Goal: Task Accomplishment & Management: Manage account settings

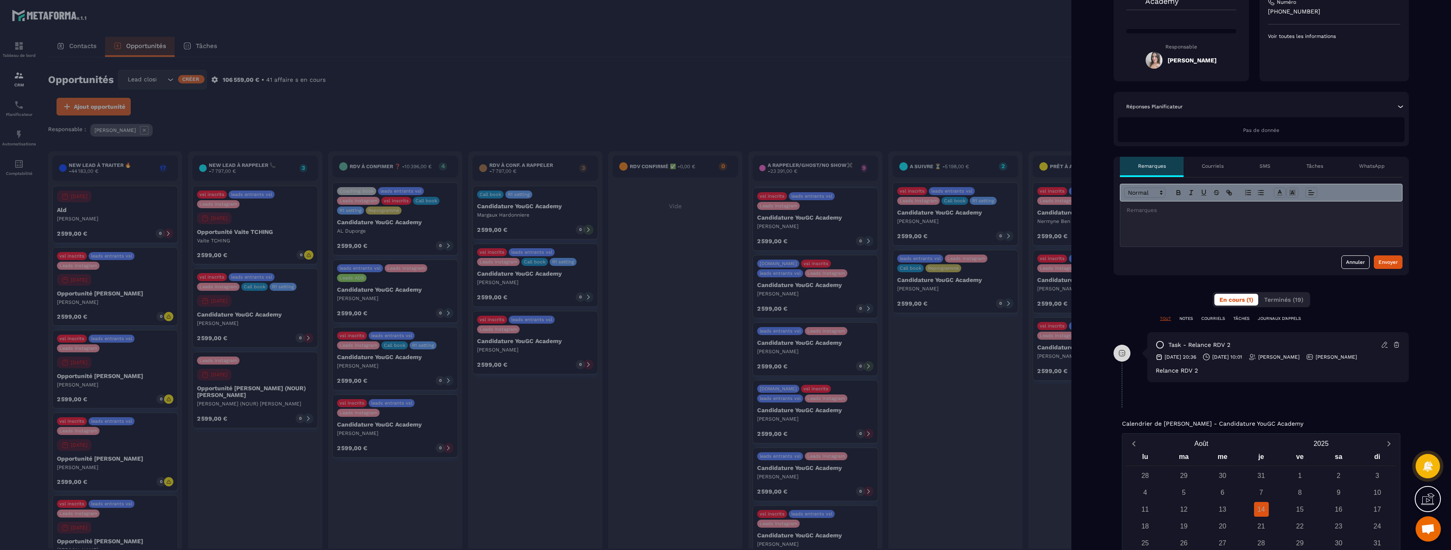
scroll to position [169, 0]
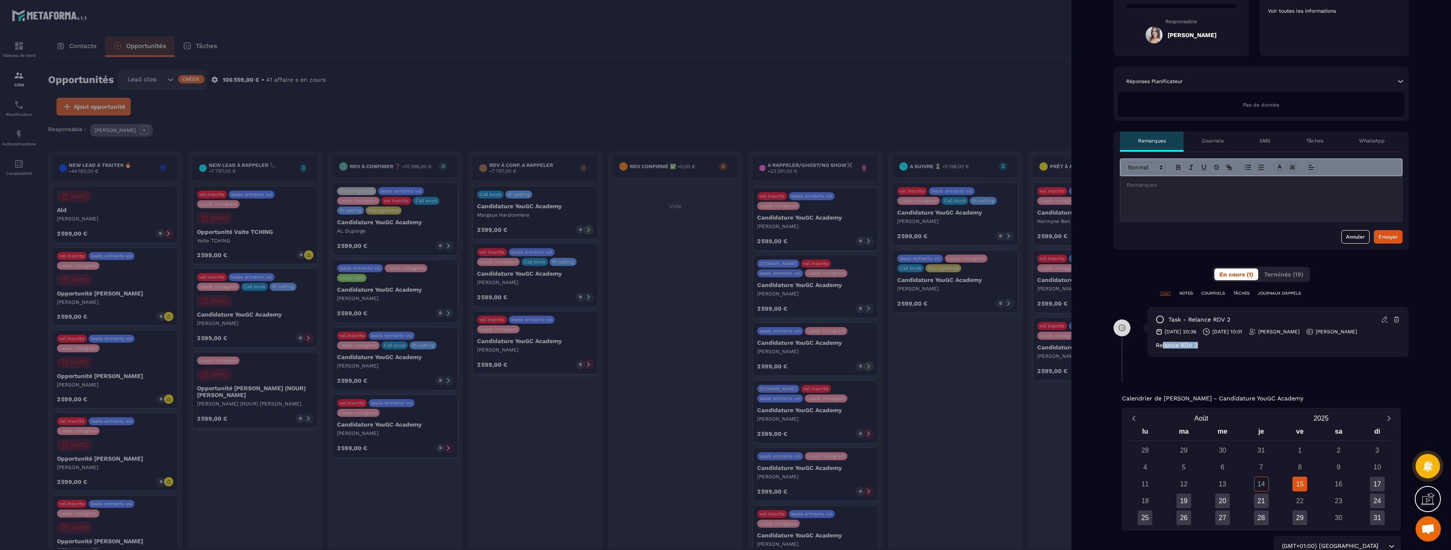
drag, startPoint x: 1163, startPoint y: 344, endPoint x: 1232, endPoint y: 347, distance: 69.7
click at [1232, 347] on div "Relance RDV 2" at bounding box center [1278, 345] width 245 height 7
drag, startPoint x: 1192, startPoint y: 346, endPoint x: 1154, endPoint y: 345, distance: 38.4
click at [1154, 345] on div "task - Relance RDV 2 [DATE] 20:36 [DATE] 10:01 [PERSON_NAME] [PERSON_NAME] Rela…" at bounding box center [1278, 332] width 262 height 50
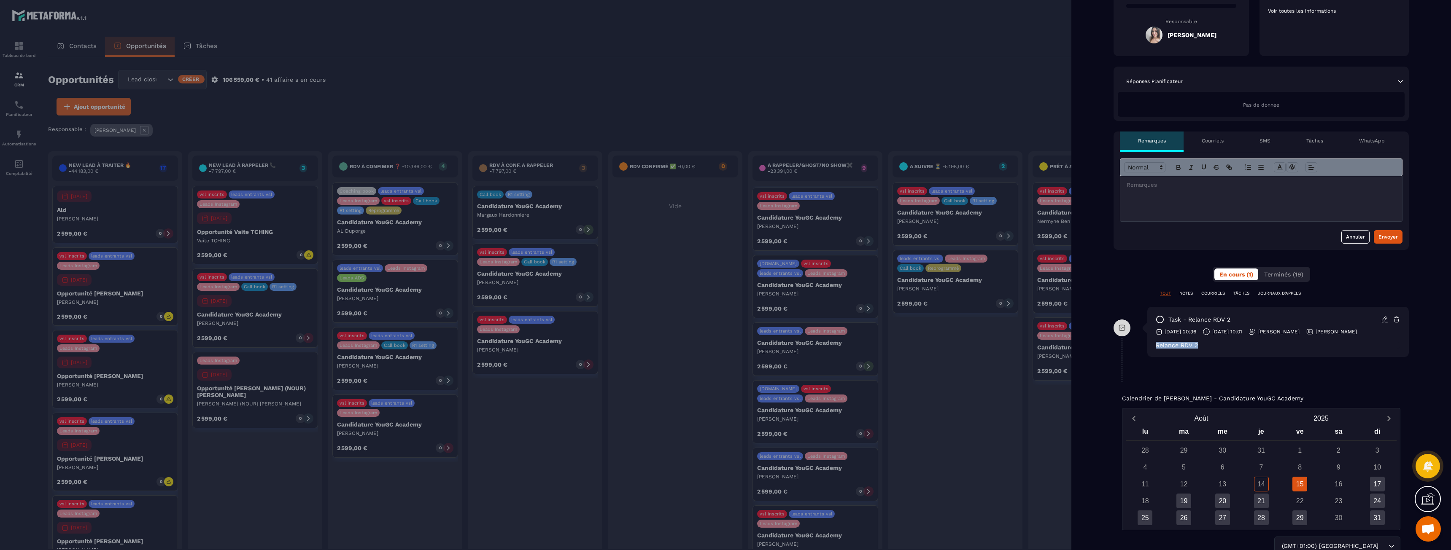
click at [1154, 345] on div "task - Relance RDV 2 [DATE] 20:36 [DATE] 10:01 [PERSON_NAME] [PERSON_NAME] Rela…" at bounding box center [1278, 332] width 262 height 50
drag, startPoint x: 1157, startPoint y: 345, endPoint x: 1217, endPoint y: 347, distance: 60.3
click at [1217, 347] on div "task - Relance RDV 2 [DATE] 20:36 [DATE] 10:01 [PERSON_NAME] [PERSON_NAME] Rela…" at bounding box center [1278, 332] width 262 height 50
click at [1217, 347] on div "Relance RDV 2" at bounding box center [1278, 345] width 245 height 7
drag, startPoint x: 1217, startPoint y: 347, endPoint x: 1155, endPoint y: 348, distance: 62.4
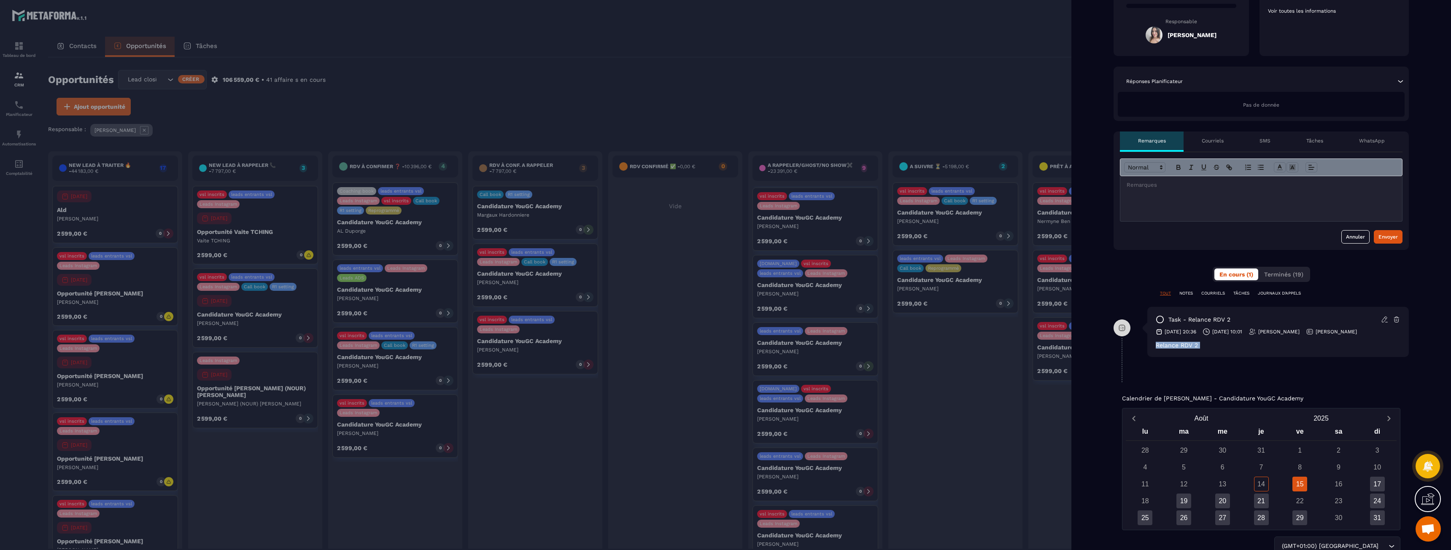
click at [1155, 348] on div "task - Relance RDV 2 [DATE] 20:36 [DATE] 10:01 [PERSON_NAME] [PERSON_NAME] Rela…" at bounding box center [1278, 332] width 262 height 50
drag, startPoint x: 1155, startPoint y: 347, endPoint x: 1224, endPoint y: 350, distance: 69.7
click at [1224, 350] on div "task - Relance RDV 2 [DATE] 20:36 [DATE] 10:01 [PERSON_NAME] [PERSON_NAME] Rela…" at bounding box center [1278, 332] width 262 height 50
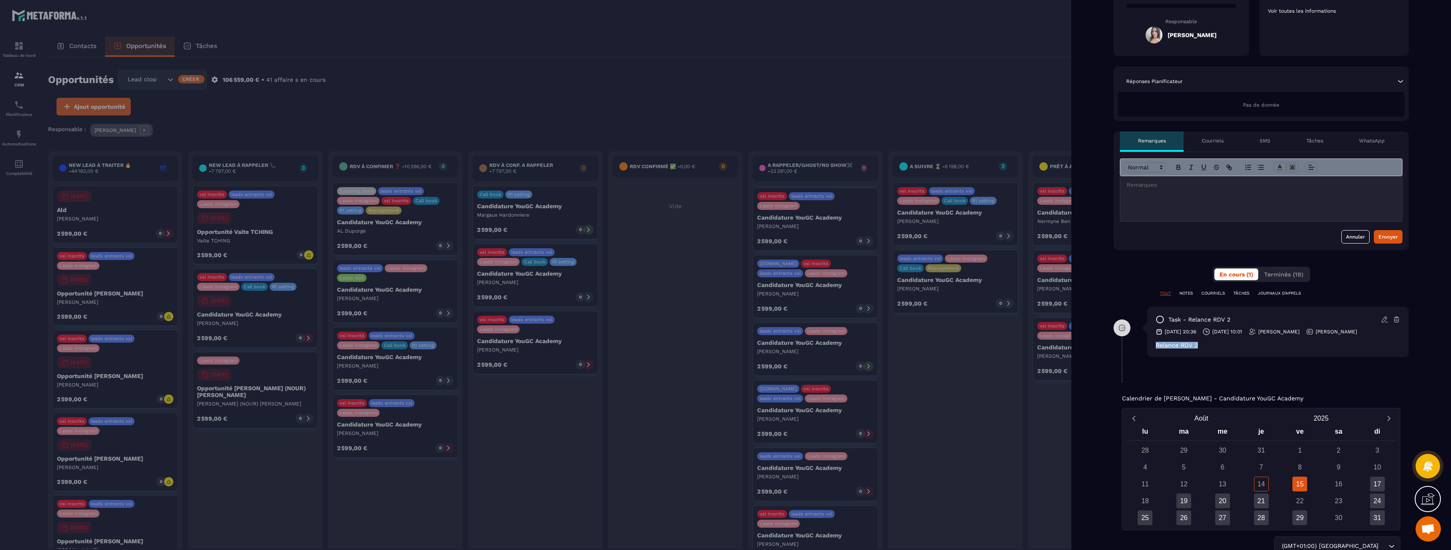
drag, startPoint x: 1152, startPoint y: 350, endPoint x: 1143, endPoint y: 350, distance: 8.9
click at [1143, 350] on div "task - Relance RDV 2 [DATE] 20:36 [DATE] 10:01 [PERSON_NAME] [PERSON_NAME] Rela…" at bounding box center [1261, 338] width 295 height 63
drag, startPoint x: 1143, startPoint y: 350, endPoint x: 1217, endPoint y: 350, distance: 73.4
click at [1217, 350] on div "task - Relance RDV 2 [DATE] 20:36 [DATE] 10:01 [PERSON_NAME] [PERSON_NAME] Rela…" at bounding box center [1261, 338] width 295 height 63
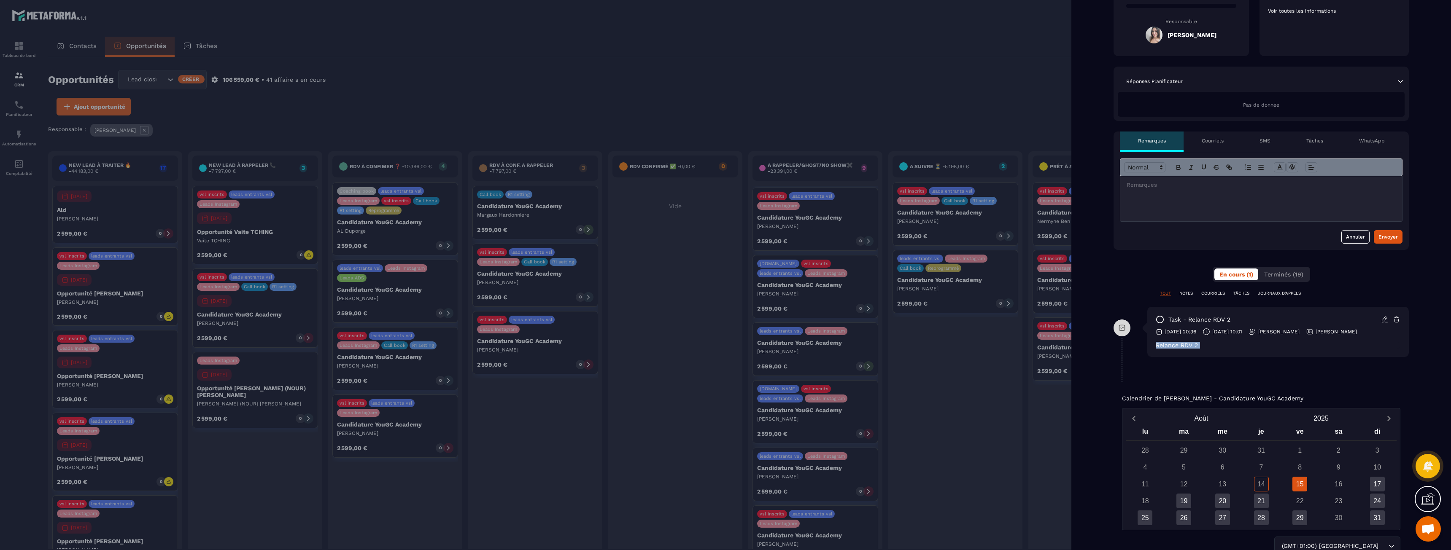
click at [1217, 350] on div "task - Relance RDV 2 [DATE] 20:36 [DATE] 10:01 [PERSON_NAME] [PERSON_NAME] Rela…" at bounding box center [1278, 332] width 262 height 50
drag, startPoint x: 1217, startPoint y: 350, endPoint x: 1128, endPoint y: 349, distance: 88.2
click at [1128, 349] on div "task - Relance RDV 2 [DATE] 20:36 [DATE] 10:01 [PERSON_NAME] [PERSON_NAME] Rela…" at bounding box center [1261, 338] width 295 height 63
click at [1128, 349] on div at bounding box center [1122, 351] width 17 height 63
drag, startPoint x: 1146, startPoint y: 346, endPoint x: 1192, endPoint y: 348, distance: 46.0
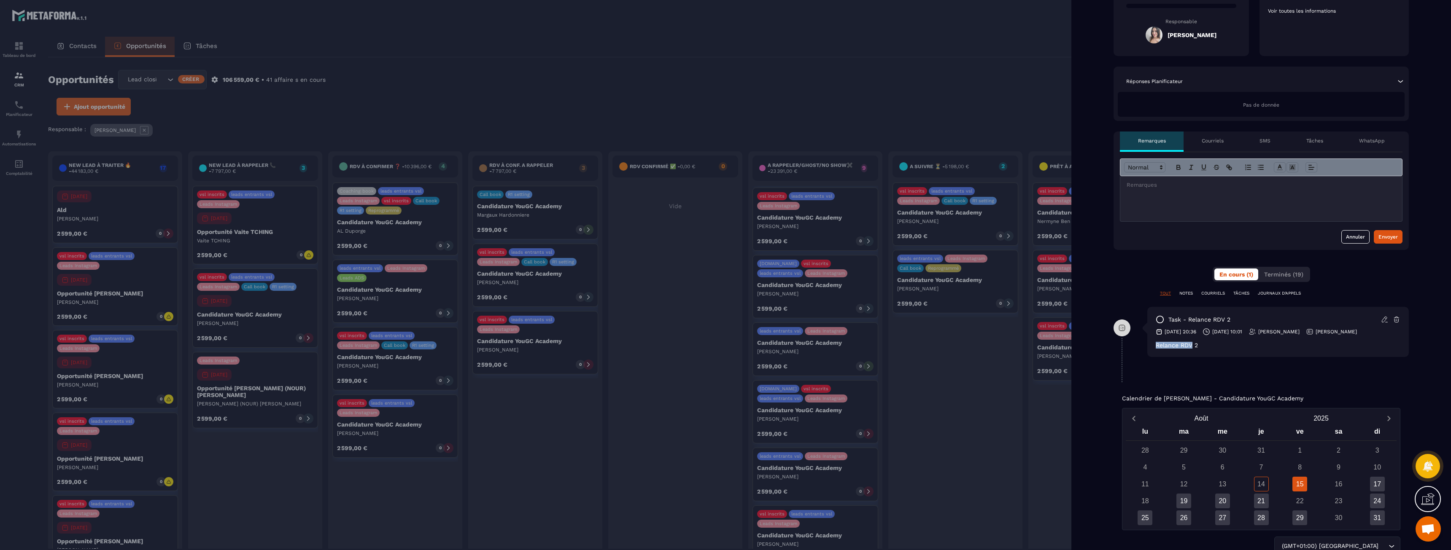
click at [1192, 348] on div "task - Relance RDV 2 [DATE] 20:36 [DATE] 10:01 [PERSON_NAME] [PERSON_NAME] Rela…" at bounding box center [1261, 338] width 295 height 63
click at [1192, 348] on div "Relance RDV 2" at bounding box center [1278, 345] width 245 height 7
drag, startPoint x: 1211, startPoint y: 348, endPoint x: 1153, endPoint y: 350, distance: 57.8
click at [1153, 350] on div "task - Relance RDV 2 [DATE] 20:36 [DATE] 10:01 [PERSON_NAME] [PERSON_NAME] Rela…" at bounding box center [1278, 332] width 262 height 50
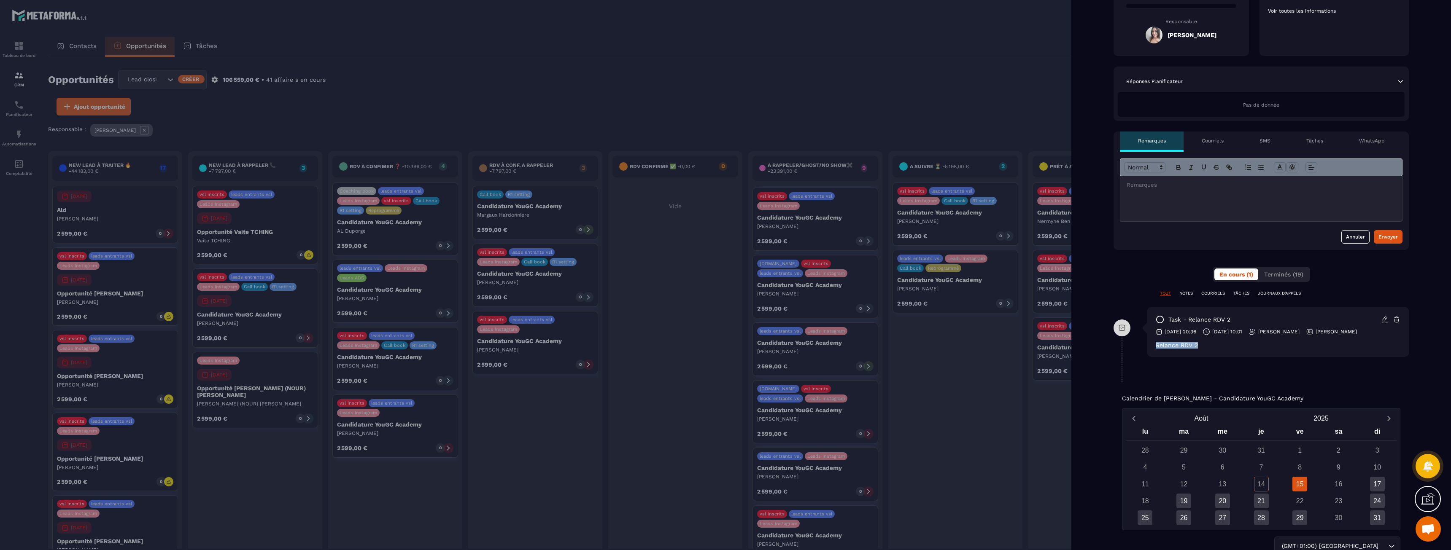
drag, startPoint x: 1154, startPoint y: 348, endPoint x: 1198, endPoint y: 348, distance: 43.4
click at [1198, 348] on div "task - Relance RDV 2 [DATE] 20:36 [DATE] 10:01 [PERSON_NAME] [PERSON_NAME] Rela…" at bounding box center [1278, 332] width 262 height 50
click at [1198, 348] on div "Relance RDV 2" at bounding box center [1278, 345] width 245 height 7
drag, startPoint x: 1198, startPoint y: 348, endPoint x: 1155, endPoint y: 348, distance: 43.4
click at [1155, 348] on div "task - Relance RDV 2 [DATE] 20:36 [DATE] 10:01 [PERSON_NAME] [PERSON_NAME] Rela…" at bounding box center [1278, 332] width 262 height 50
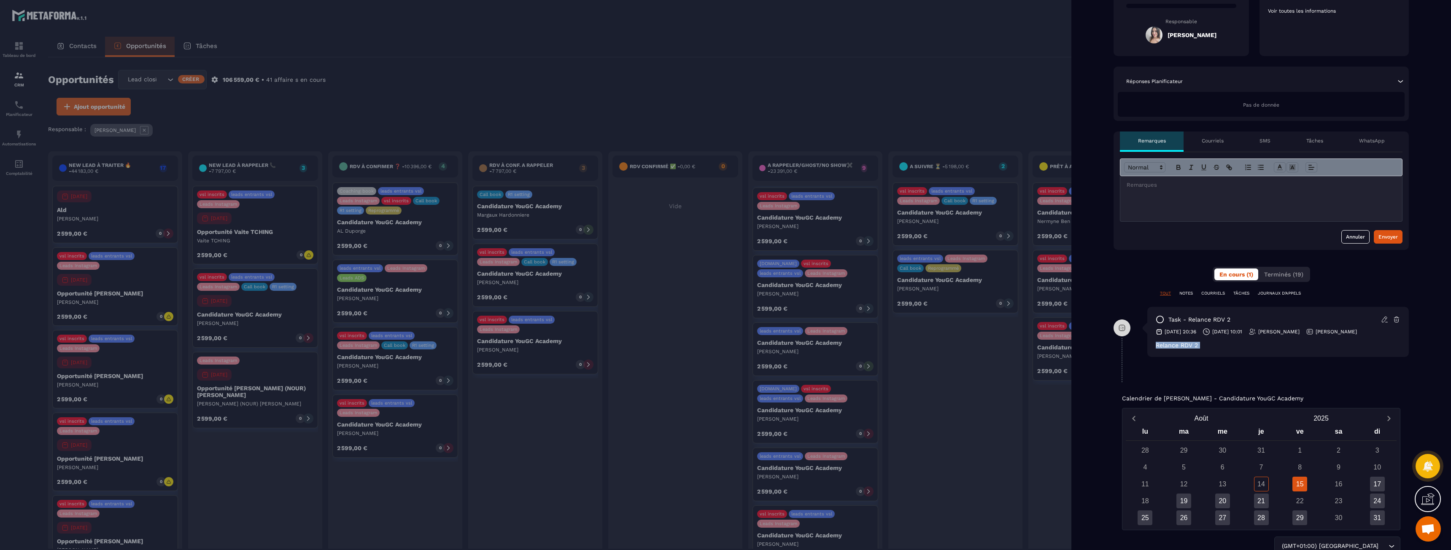
click at [1155, 348] on div "task - Relance RDV 2 [DATE] 20:36 [DATE] 10:01 [PERSON_NAME] [PERSON_NAME] Rela…" at bounding box center [1278, 332] width 262 height 50
drag, startPoint x: 1155, startPoint y: 347, endPoint x: 1197, endPoint y: 347, distance: 42.2
click at [1197, 347] on div "task - Relance RDV 2 [DATE] 20:36 [DATE] 10:01 [PERSON_NAME] [PERSON_NAME] Rela…" at bounding box center [1278, 332] width 262 height 50
click at [1197, 347] on div "Relance RDV 2" at bounding box center [1278, 345] width 245 height 7
drag, startPoint x: 1197, startPoint y: 347, endPoint x: 1156, endPoint y: 348, distance: 40.9
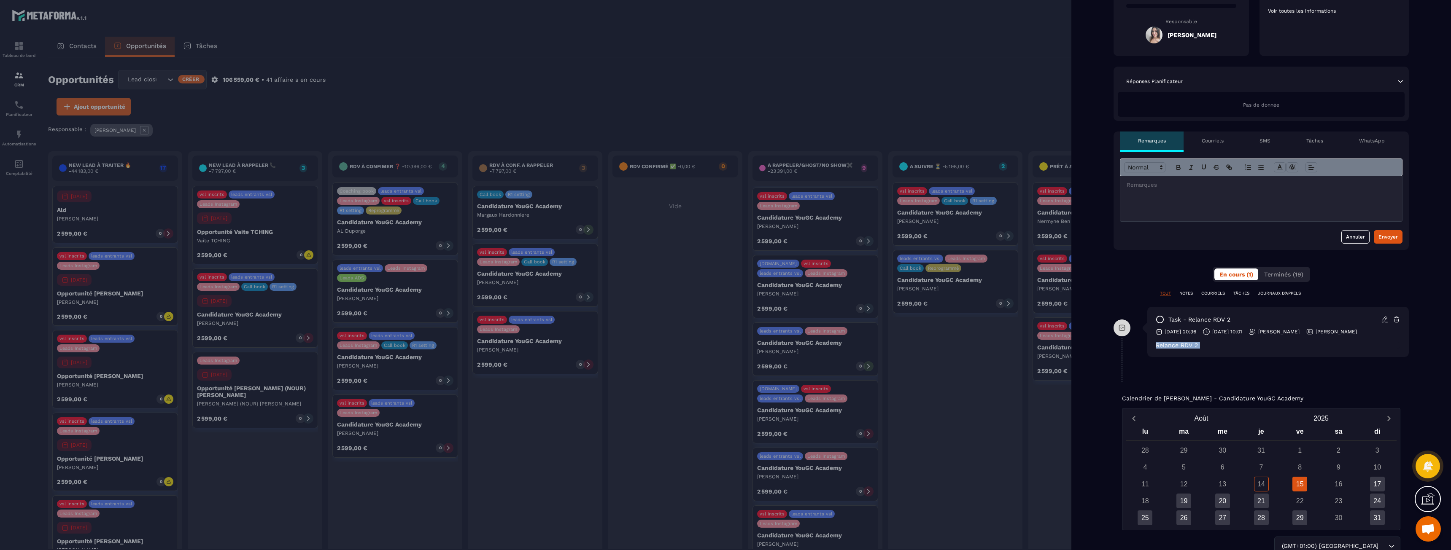
click at [1156, 348] on div "Relance RDV 2" at bounding box center [1278, 345] width 245 height 7
drag, startPoint x: 1156, startPoint y: 348, endPoint x: 1208, endPoint y: 348, distance: 51.9
click at [1208, 348] on div "Relance RDV 2" at bounding box center [1278, 345] width 245 height 7
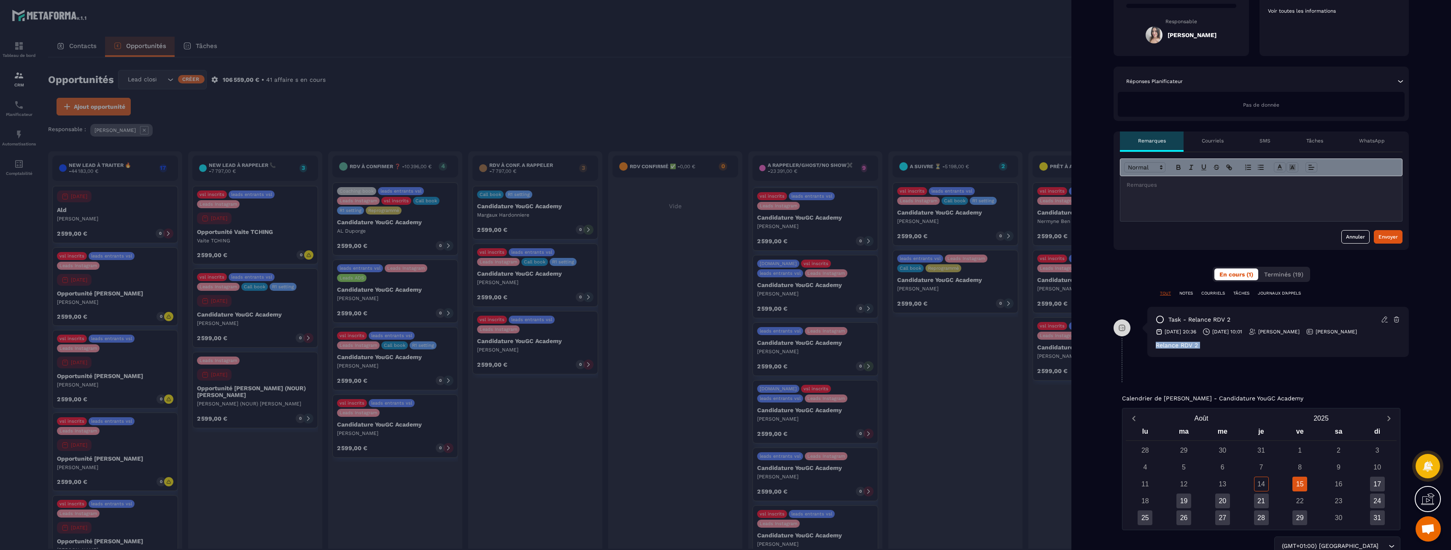
drag, startPoint x: 1208, startPoint y: 348, endPoint x: 1163, endPoint y: 347, distance: 45.1
click at [1163, 347] on div "Relance RDV 2" at bounding box center [1278, 345] width 245 height 7
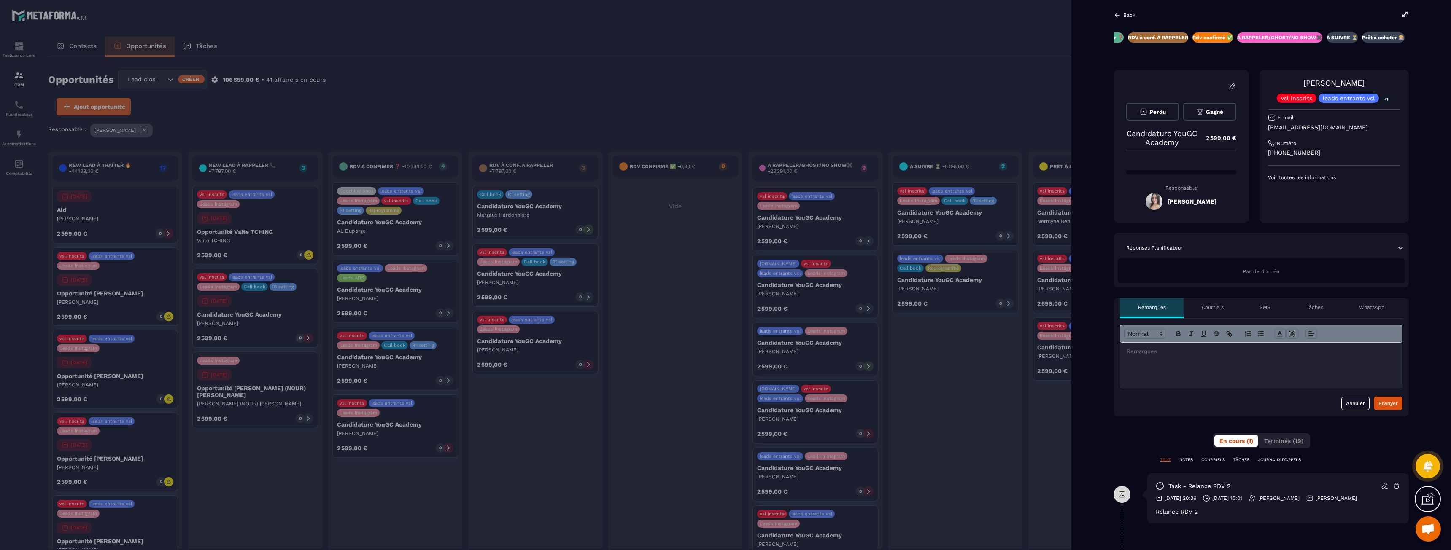
scroll to position [0, 0]
click at [1120, 19] on icon at bounding box center [1118, 17] width 8 height 8
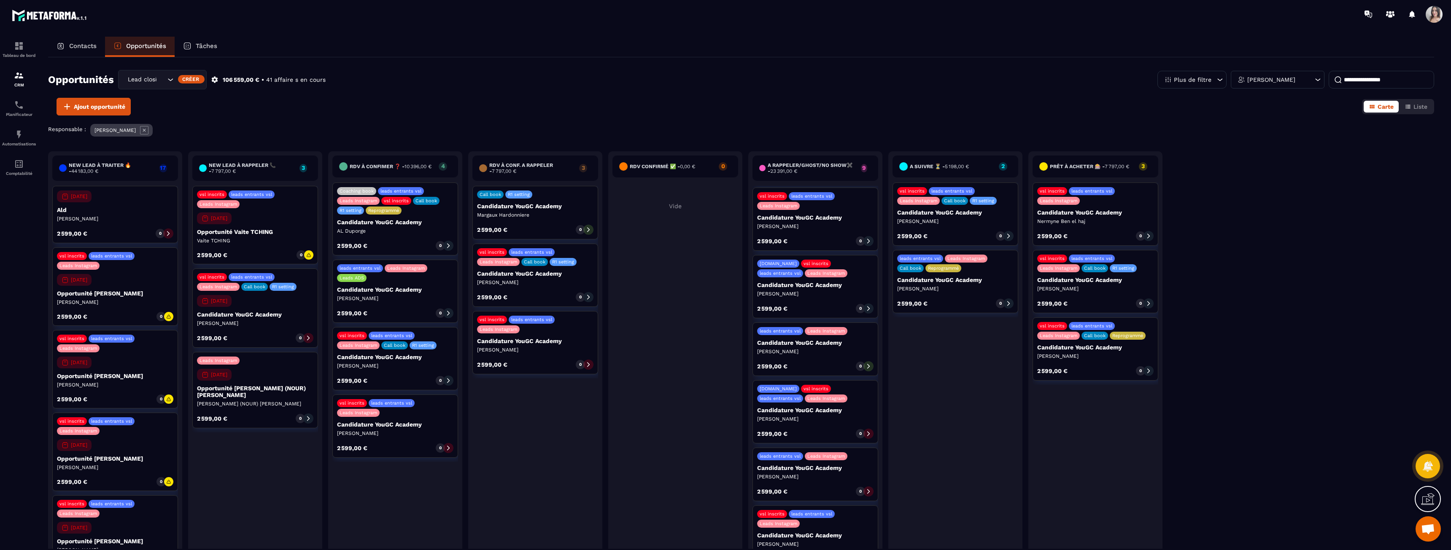
click at [785, 344] on p "Candidature YouGC Academy" at bounding box center [815, 343] width 116 height 7
click at [779, 346] on div "leads entrants vsl Leads Instagram Candidature YouGC Academy [PERSON_NAME] 2 59…" at bounding box center [816, 350] width 126 height 54
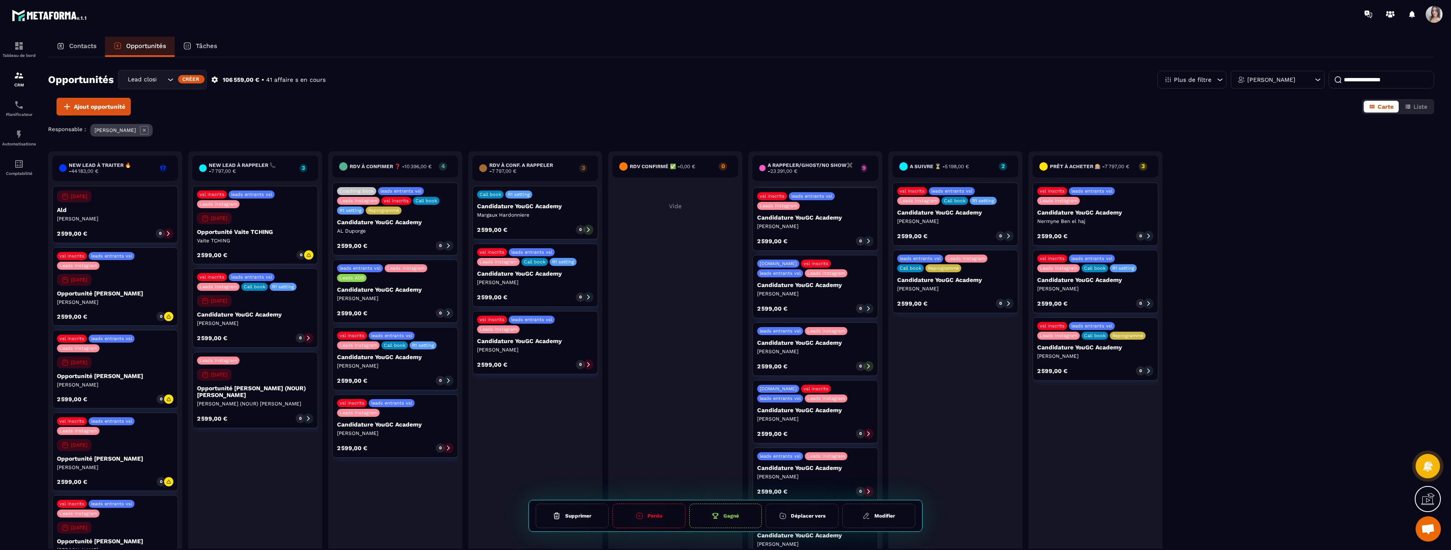
click at [779, 343] on p "Candidature YouGC Academy" at bounding box center [815, 343] width 116 height 7
